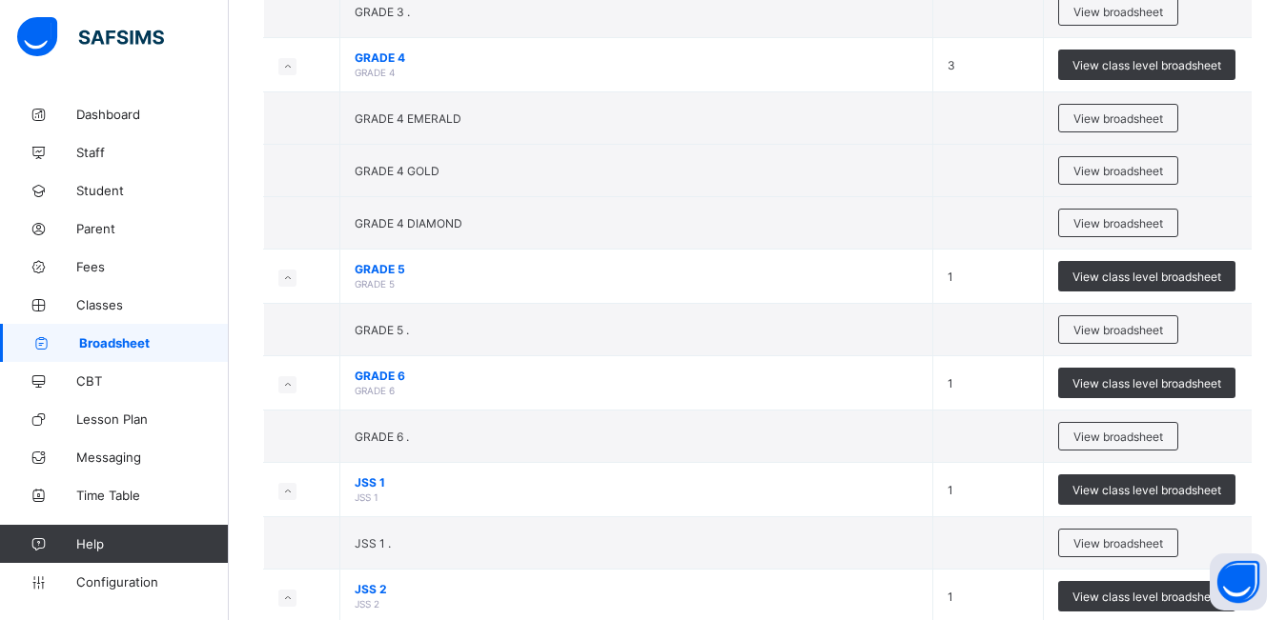
scroll to position [608, 0]
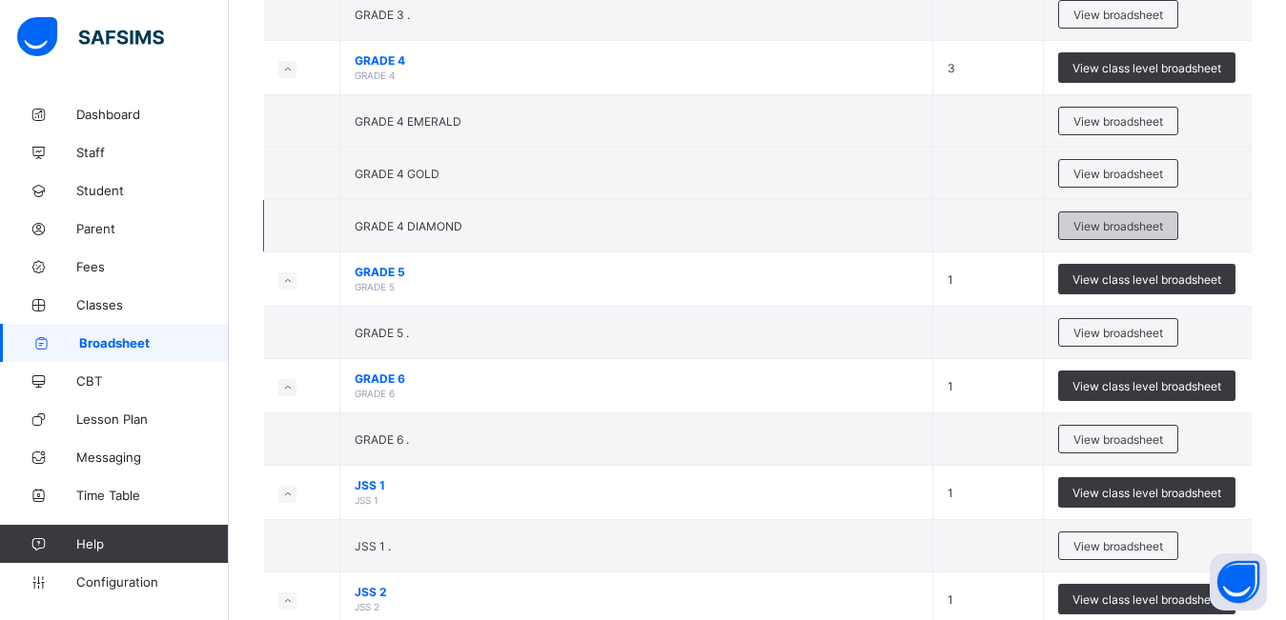
click at [1110, 222] on span "View broadsheet" at bounding box center [1118, 226] width 90 height 14
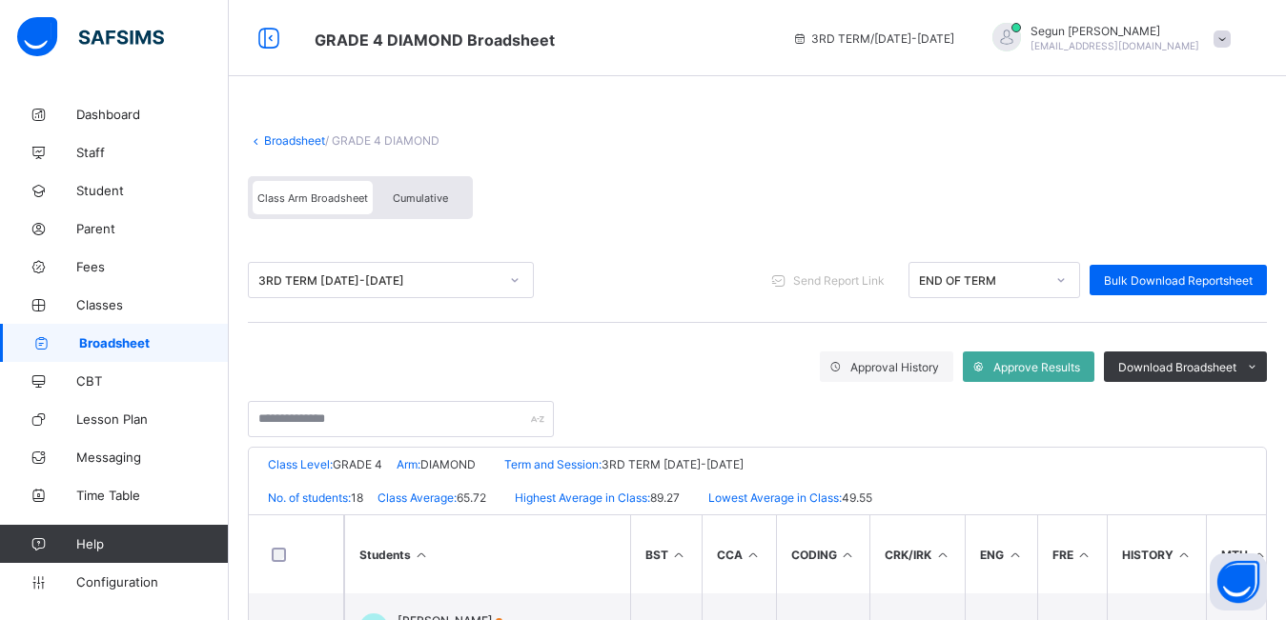
click at [414, 205] on div "Cumulative" at bounding box center [420, 197] width 95 height 33
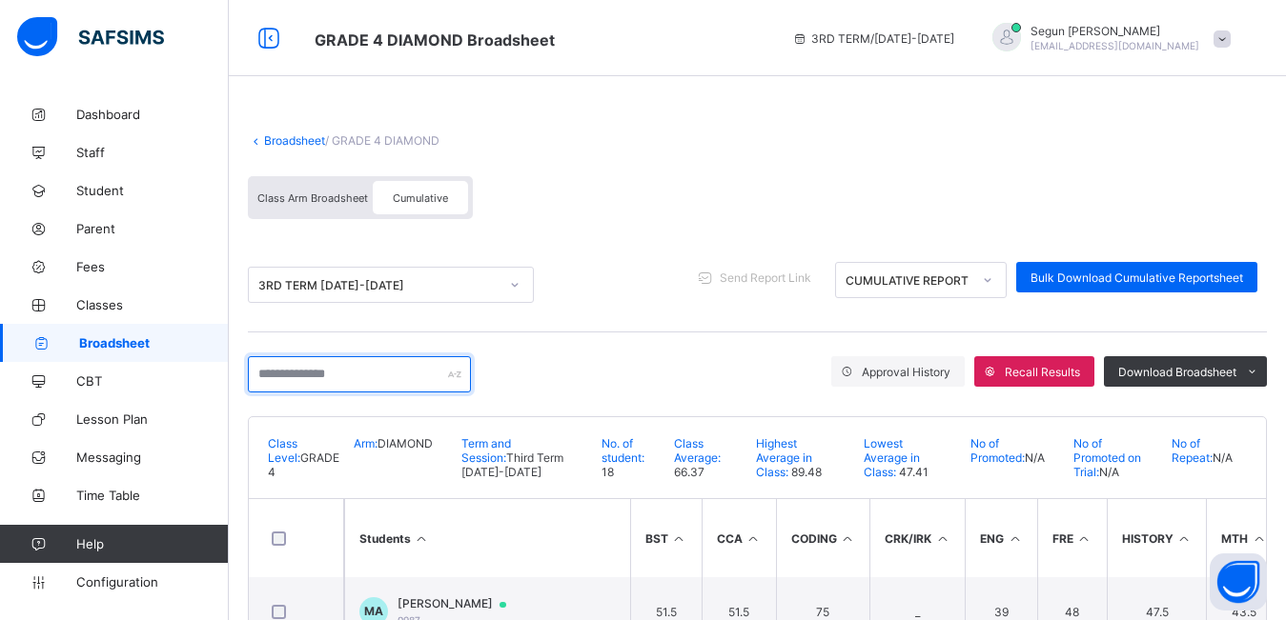
click at [413, 380] on input "text" at bounding box center [359, 374] width 223 height 36
type input "*"
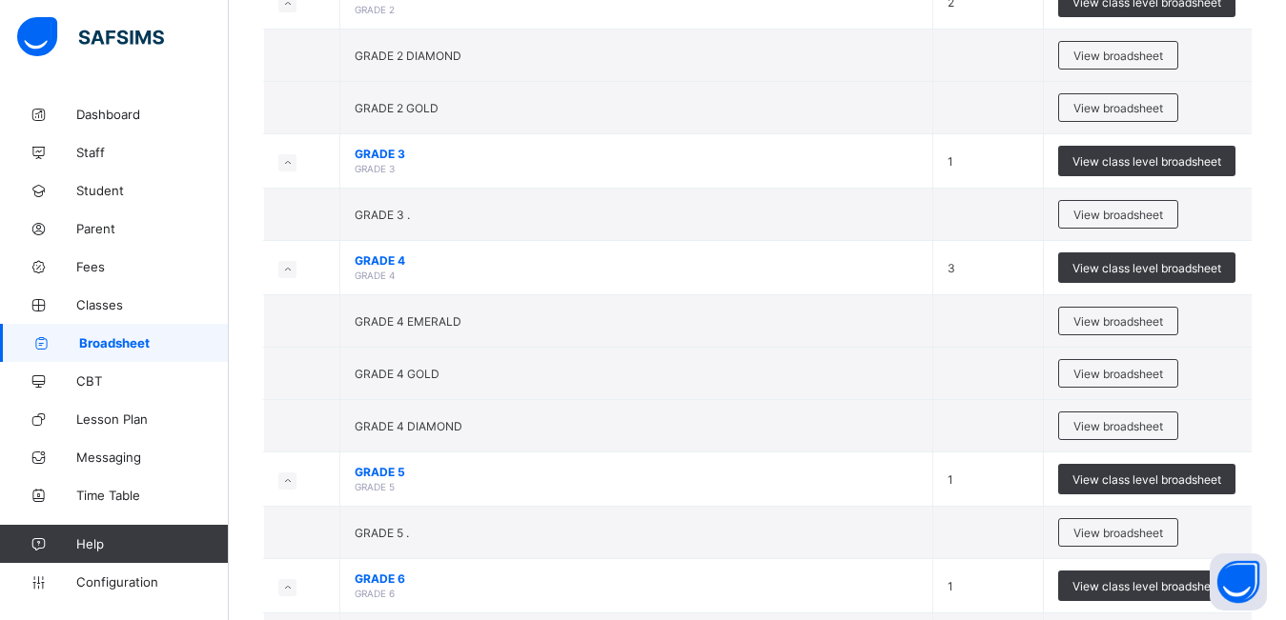
scroll to position [415, 0]
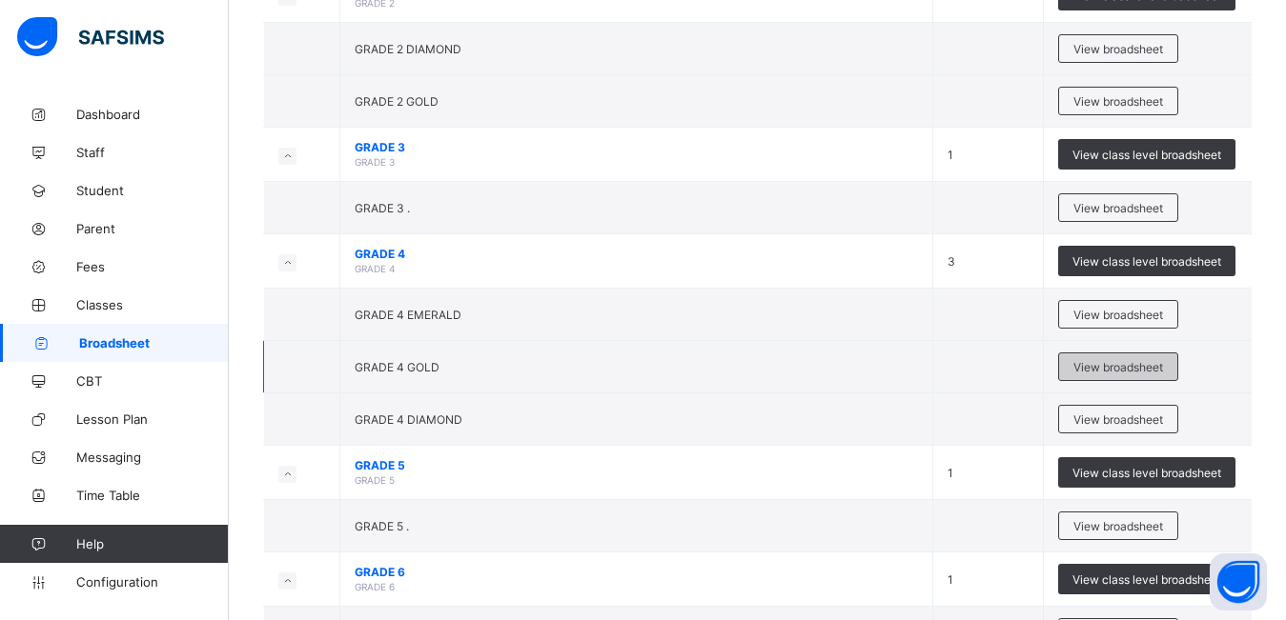
click at [1122, 371] on span "View broadsheet" at bounding box center [1118, 367] width 90 height 14
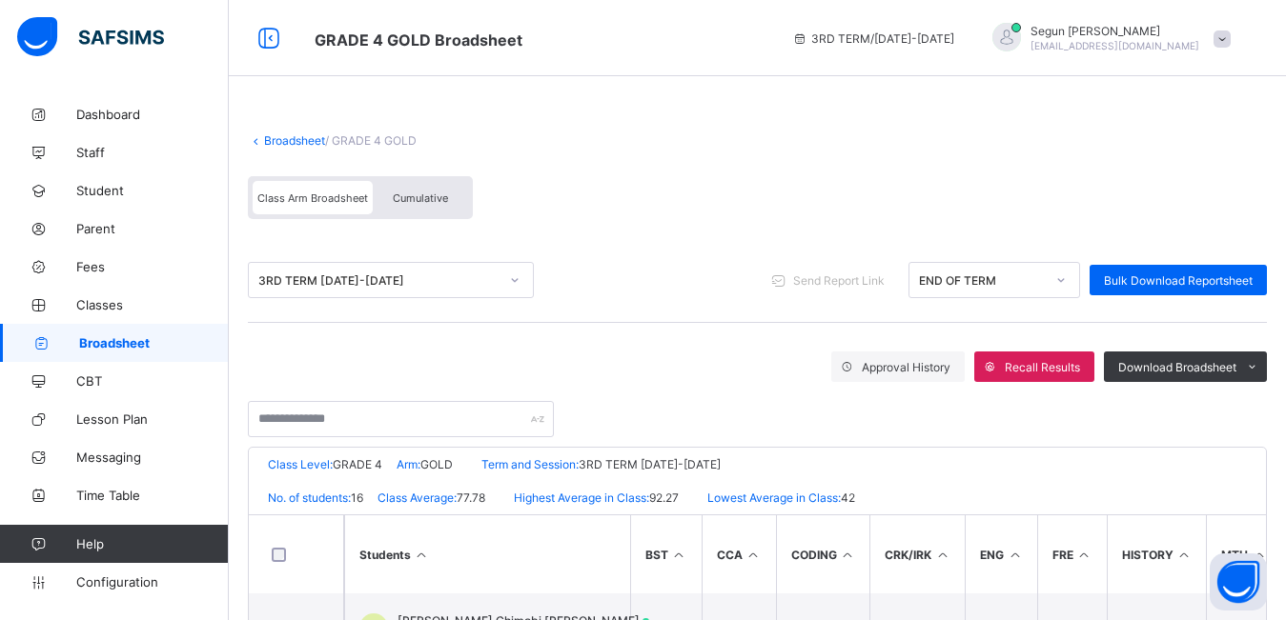
click at [416, 201] on span "Cumulative" at bounding box center [420, 198] width 55 height 13
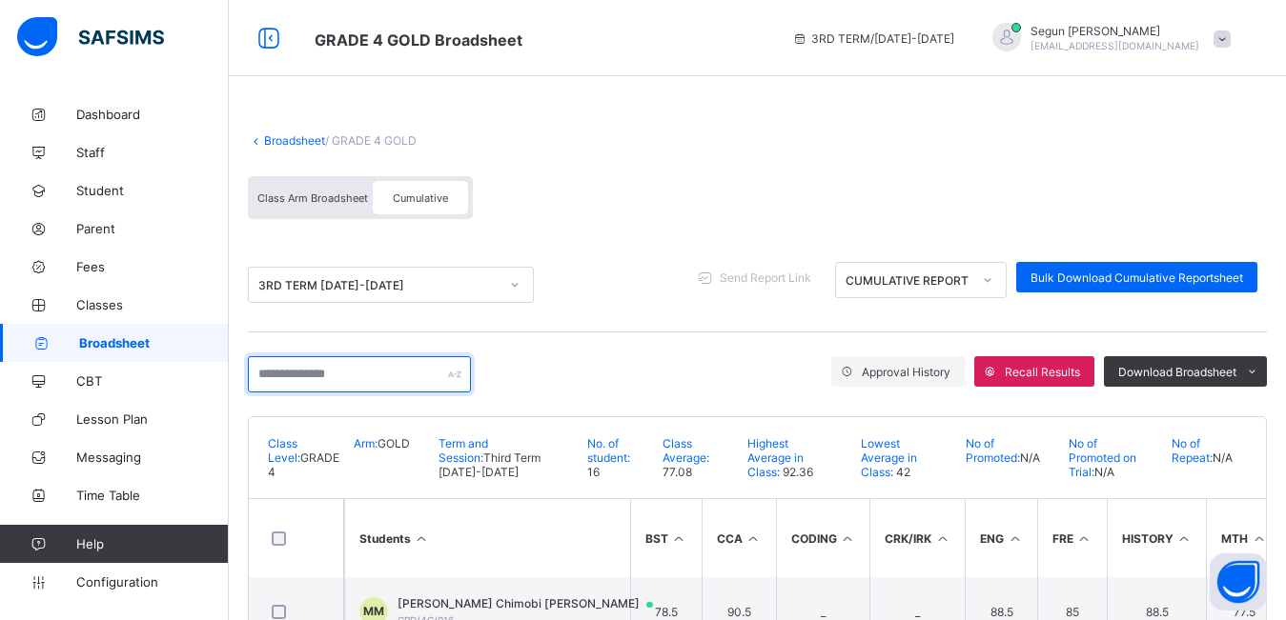
click at [319, 381] on input "text" at bounding box center [359, 374] width 223 height 36
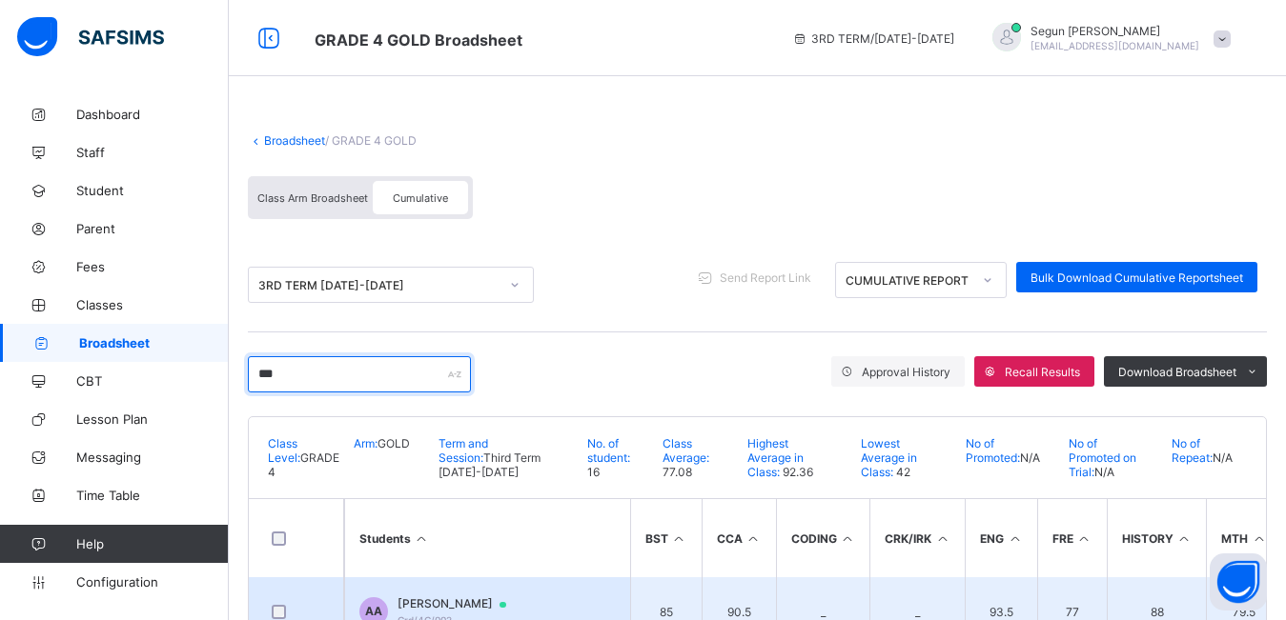
type input "***"
click at [399, 610] on span "Ahmad Ajadi" at bounding box center [460, 604] width 127 height 15
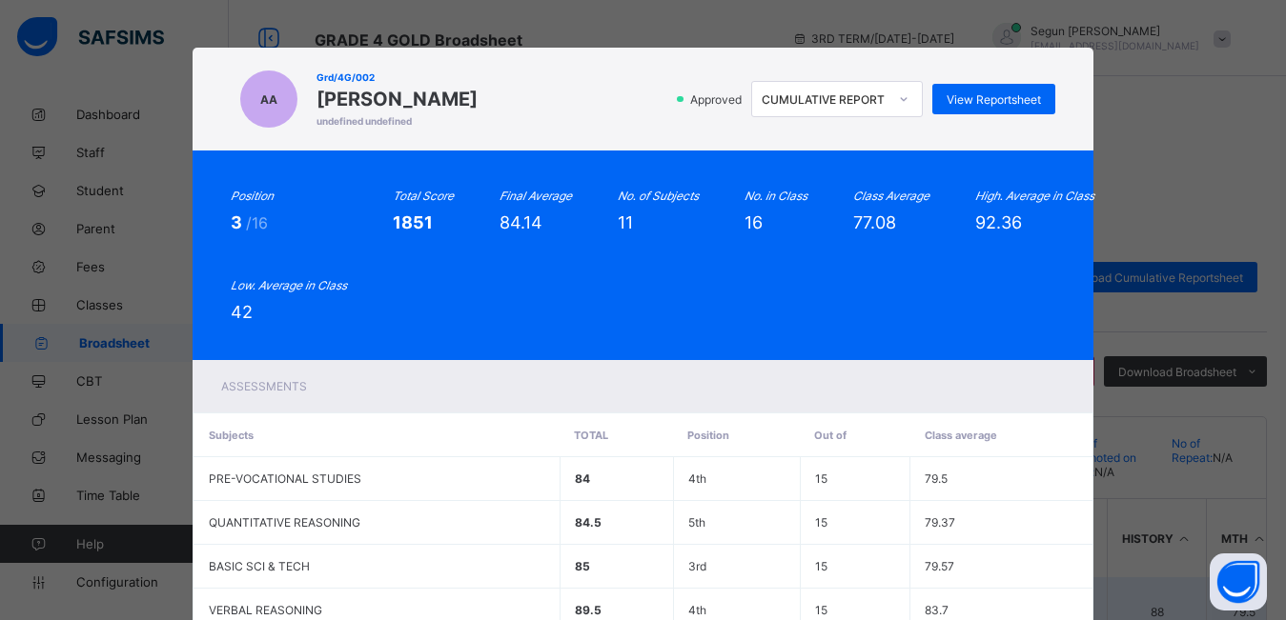
click at [399, 610] on td "VERBAL REASONING" at bounding box center [377, 611] width 366 height 44
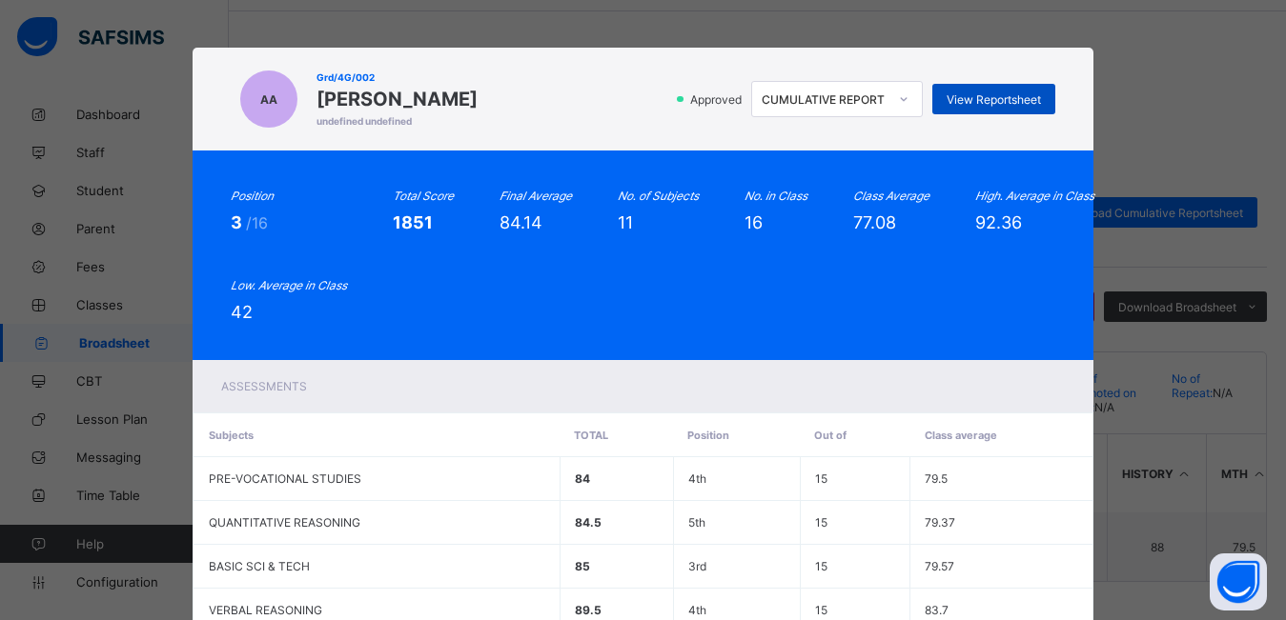
click at [992, 99] on span "View Reportsheet" at bounding box center [993, 99] width 94 height 14
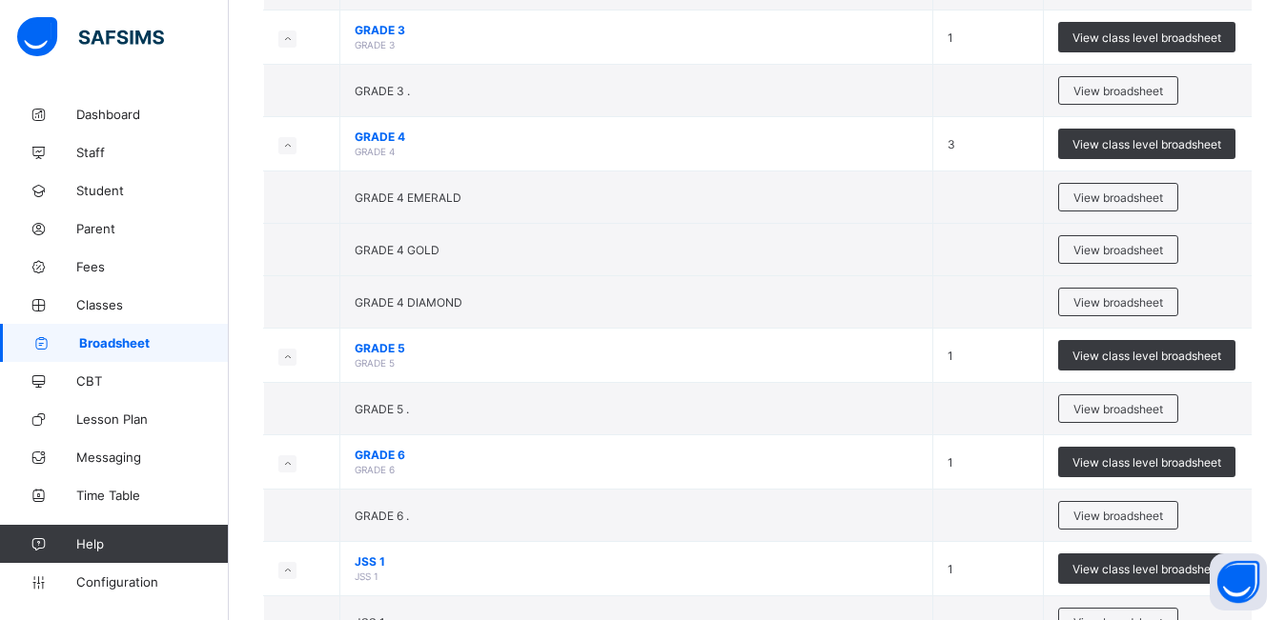
scroll to position [536, 0]
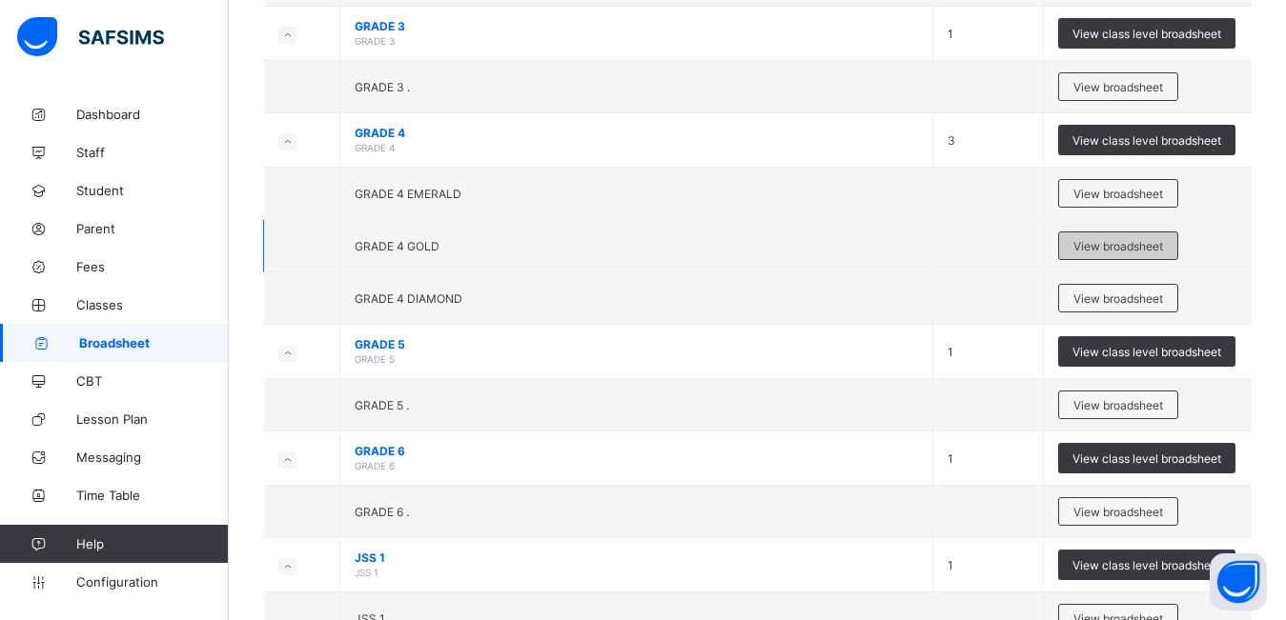
click at [1146, 245] on span "View broadsheet" at bounding box center [1118, 246] width 90 height 14
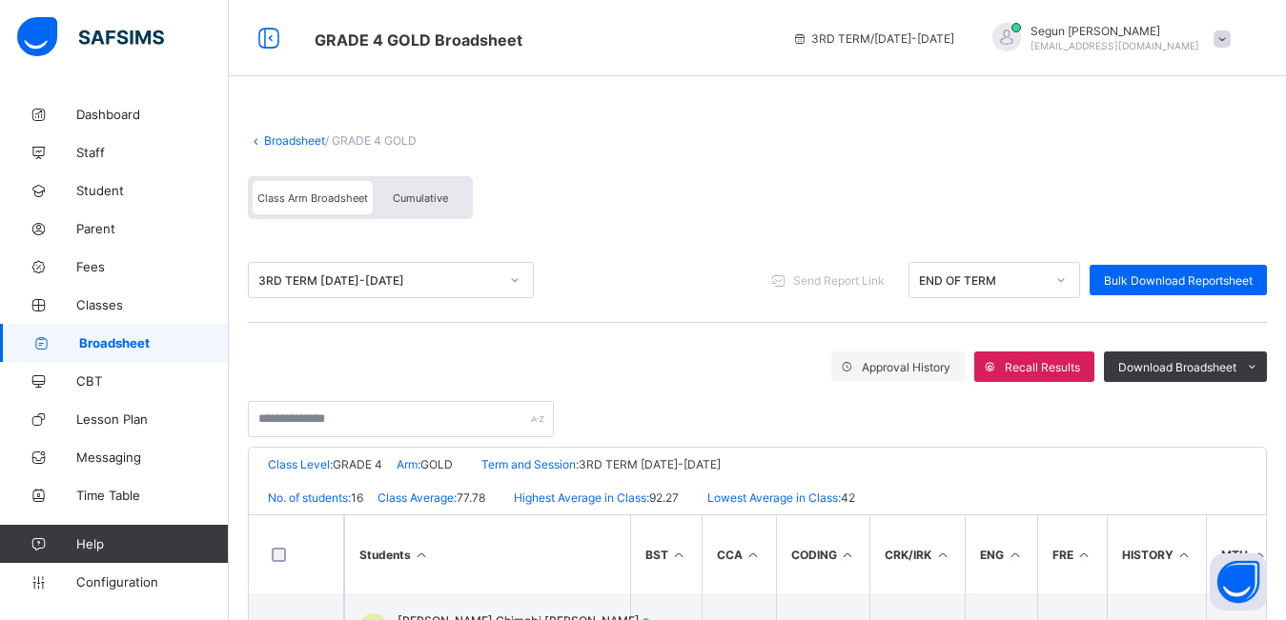
click at [438, 200] on span "Cumulative" at bounding box center [420, 198] width 55 height 13
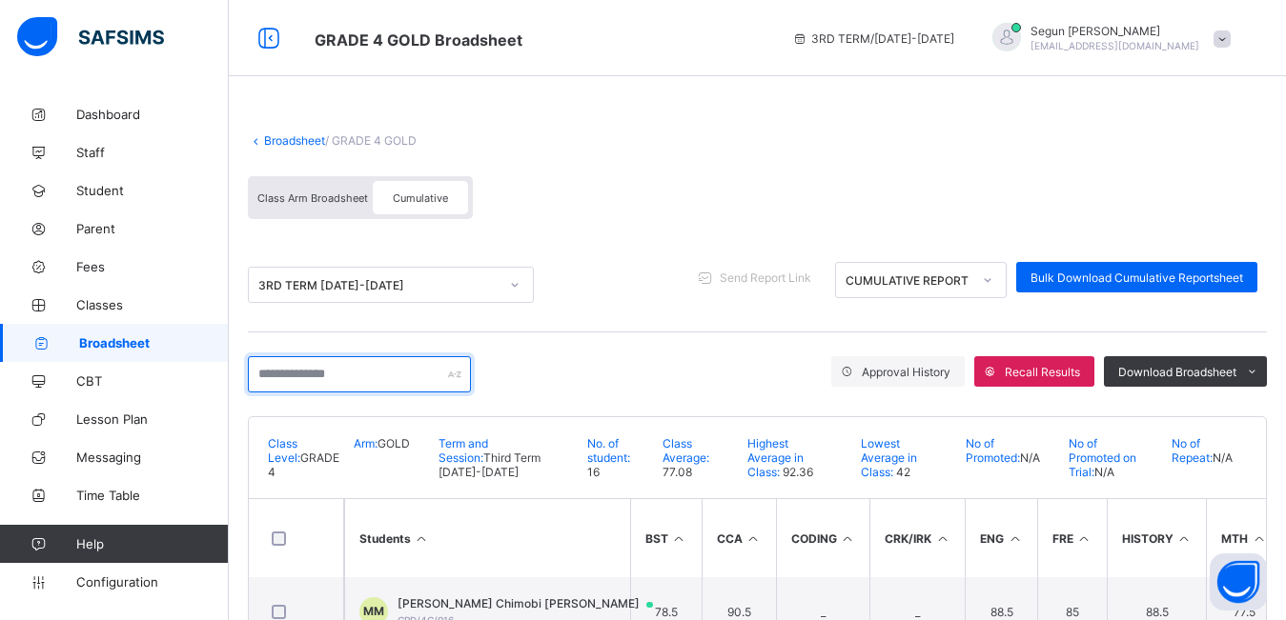
click at [332, 384] on input "text" at bounding box center [359, 374] width 223 height 36
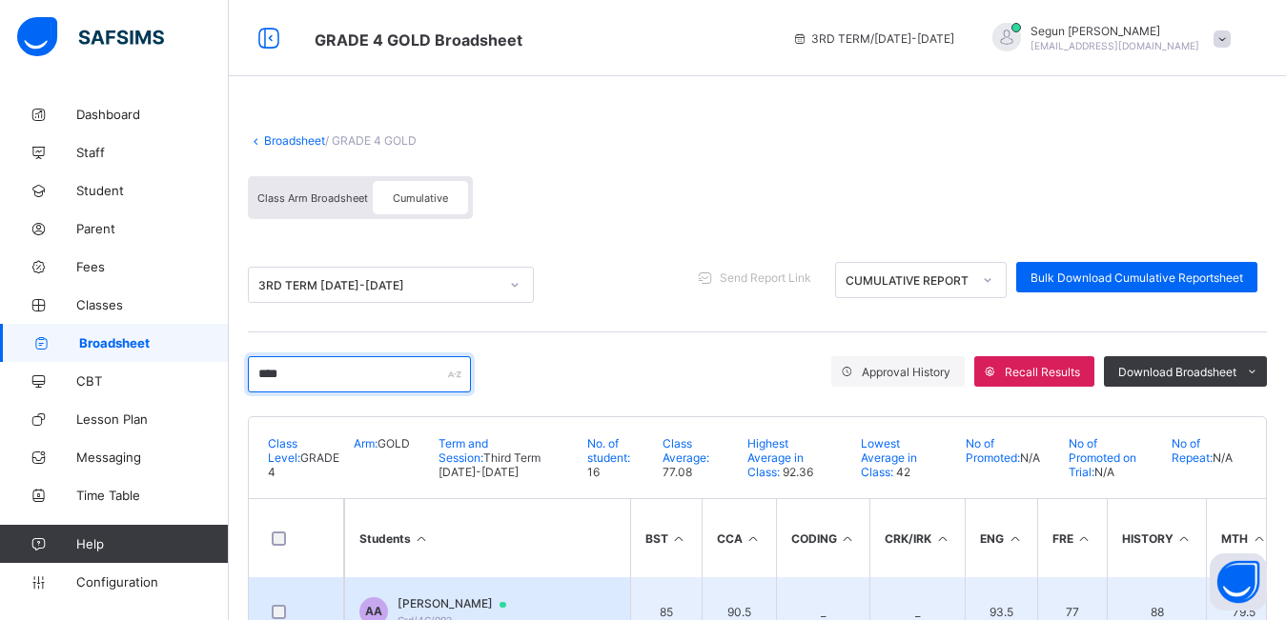
type input "****"
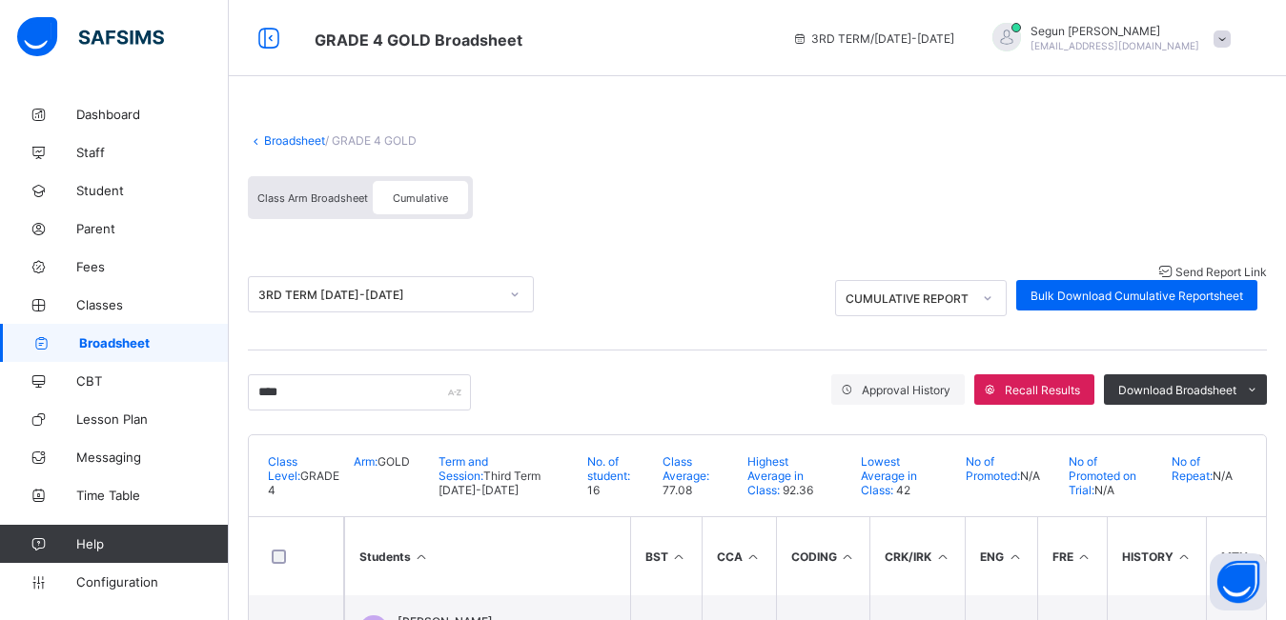
click at [1175, 279] on span "Send Report Link" at bounding box center [1220, 272] width 91 height 14
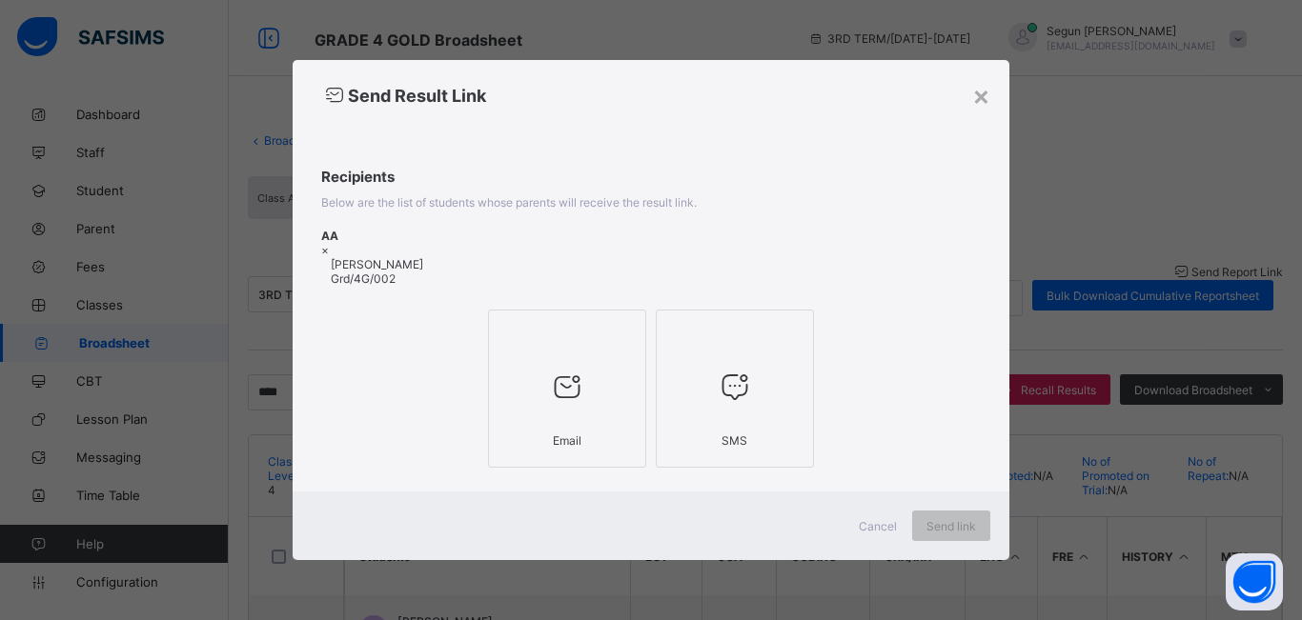
click at [607, 349] on div at bounding box center [566, 386] width 137 height 75
click at [940, 523] on span "Send link" at bounding box center [951, 526] width 50 height 14
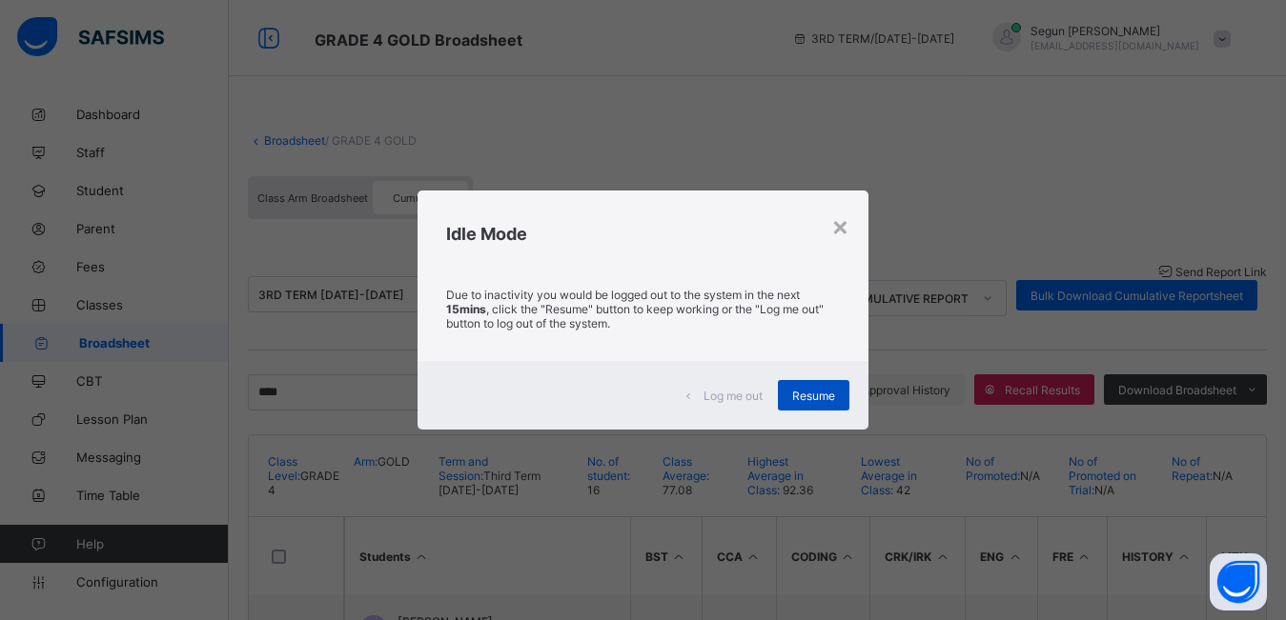
click at [807, 398] on span "Resume" at bounding box center [813, 396] width 43 height 14
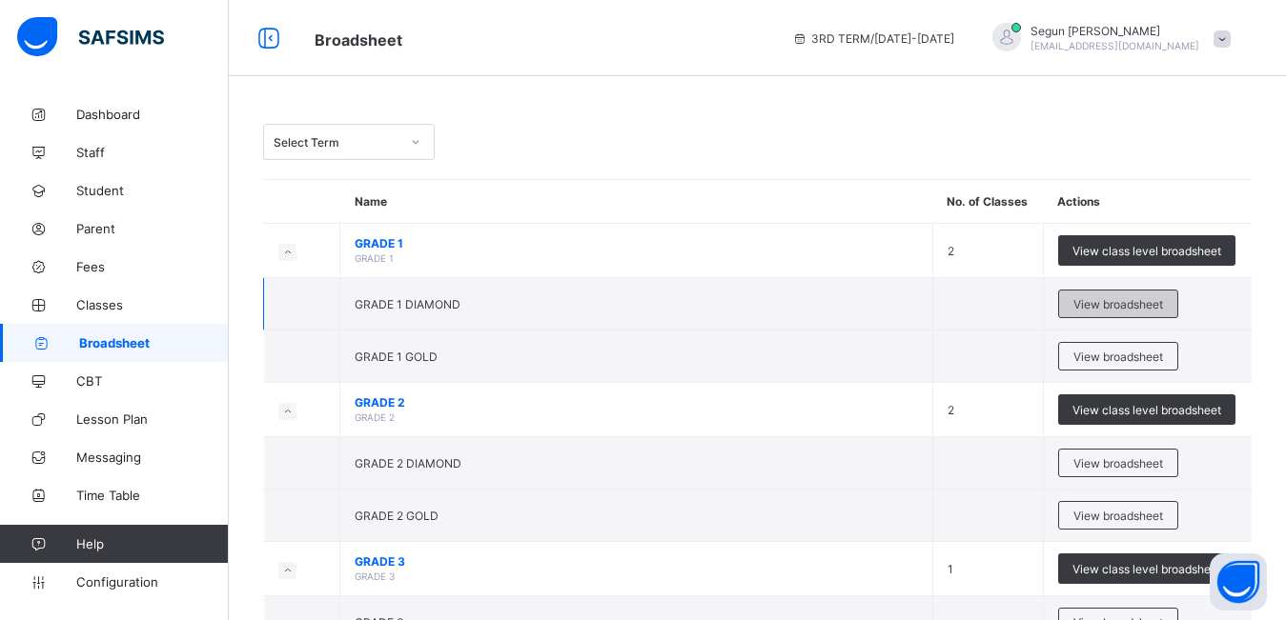
click at [1115, 299] on span "View broadsheet" at bounding box center [1118, 304] width 90 height 14
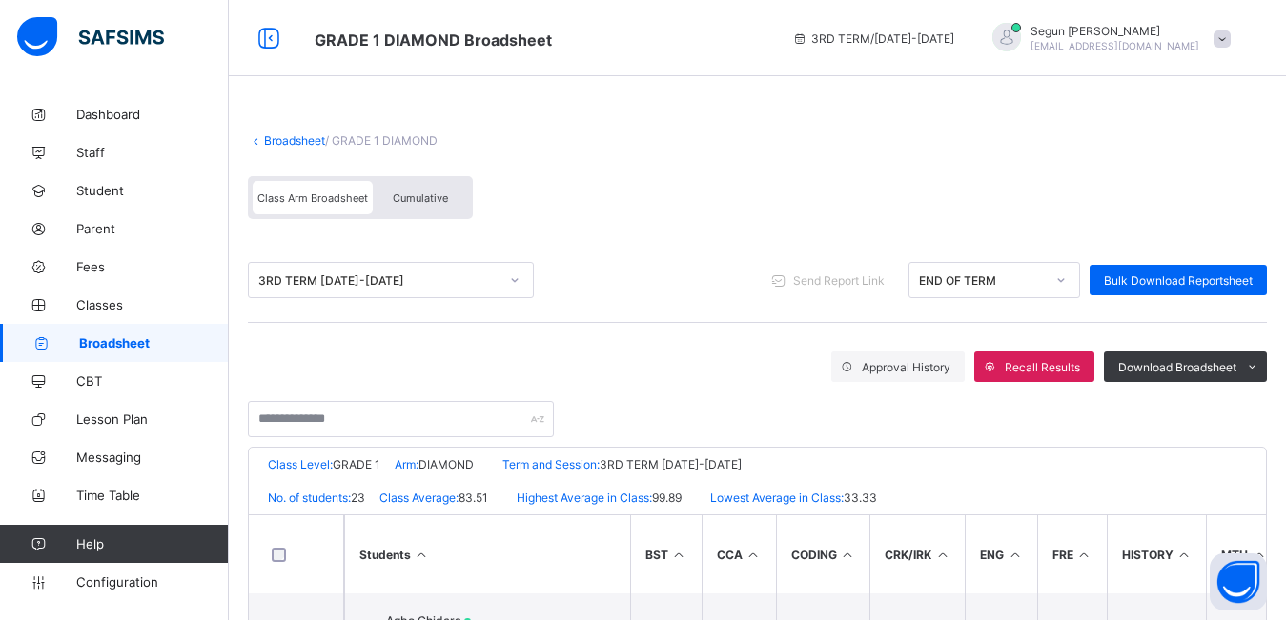
click at [435, 197] on span "Cumulative" at bounding box center [420, 198] width 55 height 13
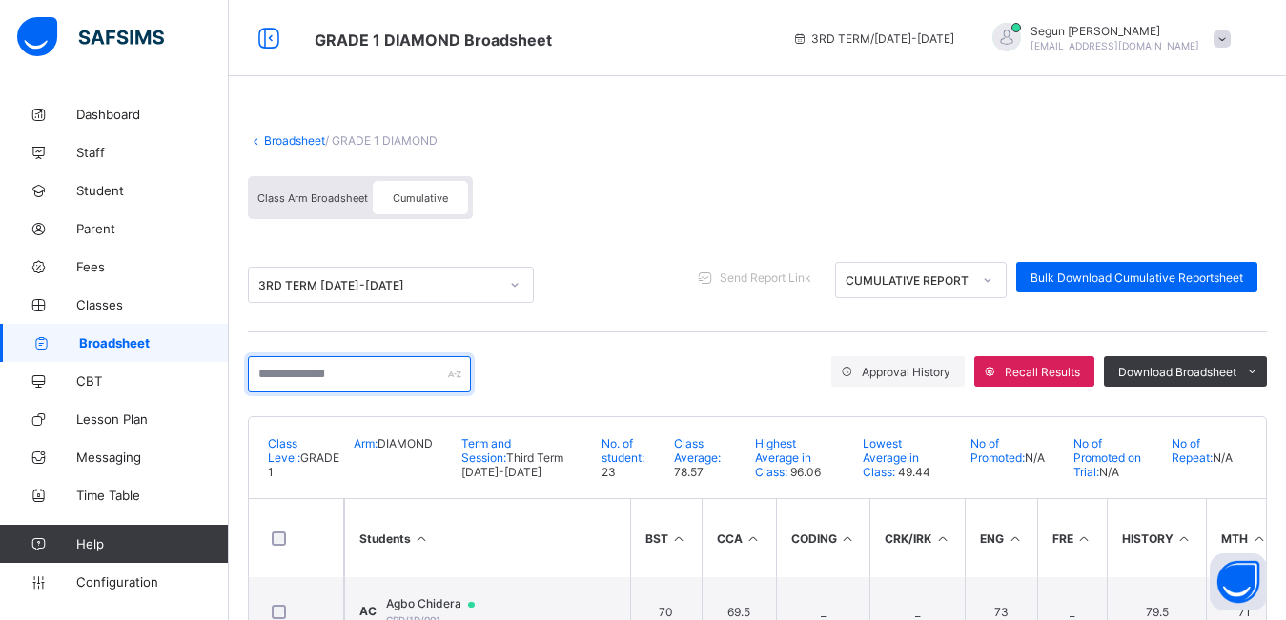
click at [324, 381] on input "text" at bounding box center [359, 374] width 223 height 36
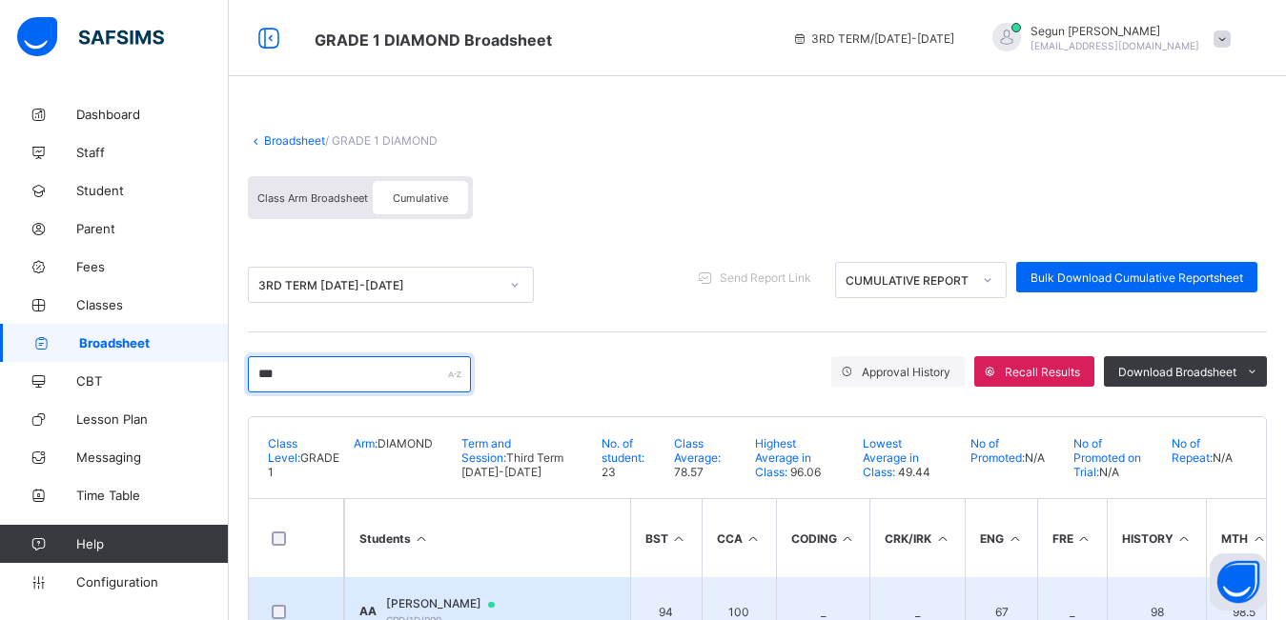
type input "***"
click at [450, 599] on span "Abdulgafar Ajadi" at bounding box center [449, 604] width 127 height 15
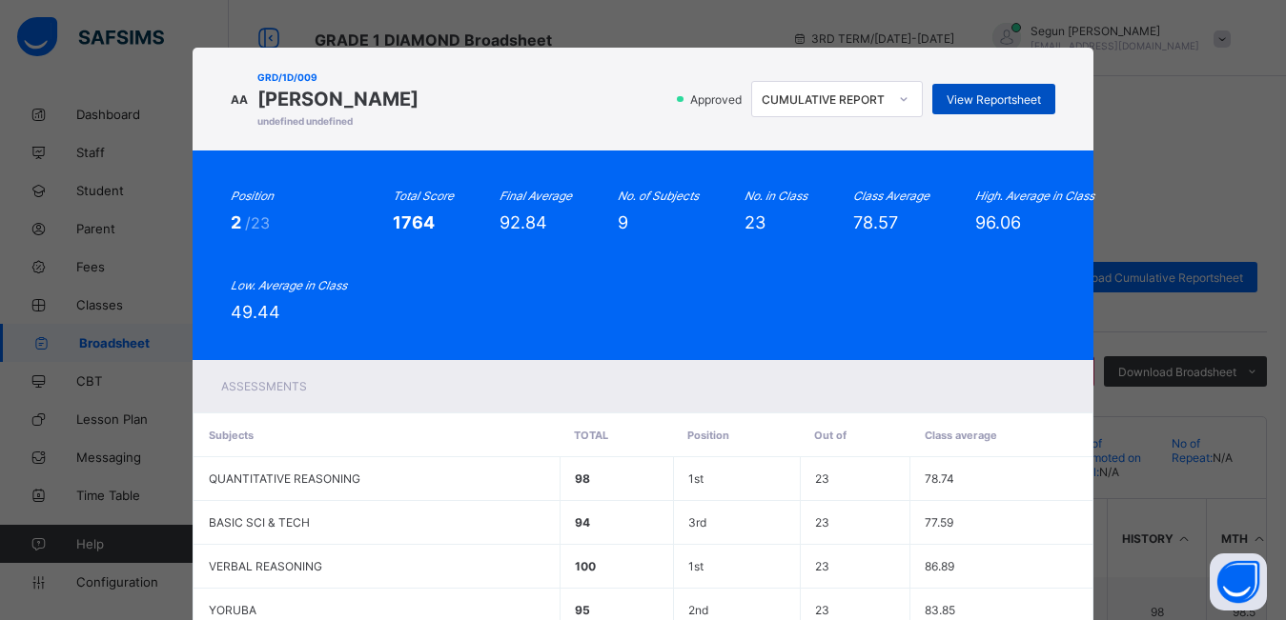
click at [958, 97] on span "View Reportsheet" at bounding box center [993, 99] width 94 height 14
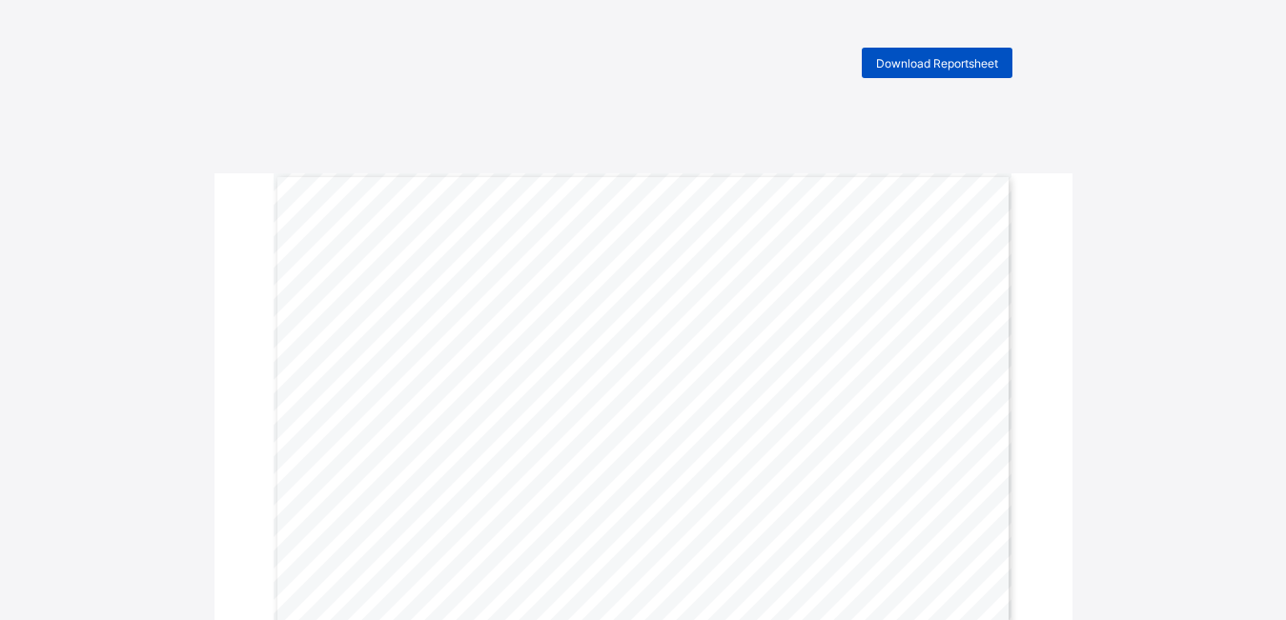
click at [951, 65] on span "Download Reportsheet" at bounding box center [937, 63] width 122 height 14
